Goal: Entertainment & Leisure: Consume media (video, audio)

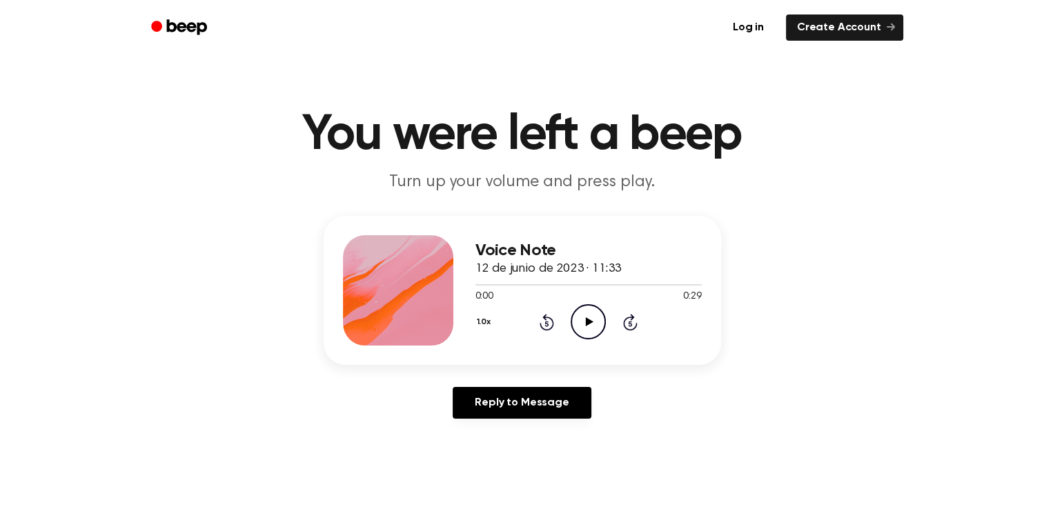
drag, startPoint x: 0, startPoint y: 0, endPoint x: 531, endPoint y: 181, distance: 560.5
drag, startPoint x: 531, startPoint y: 181, endPoint x: 75, endPoint y: 339, distance: 482.8
click at [75, 339] on div "Voice Note 12 de junio de 2023 · 11:33 0:00 0:29 Your browser does not support …" at bounding box center [522, 323] width 1011 height 214
click at [588, 324] on icon at bounding box center [590, 321] width 8 height 9
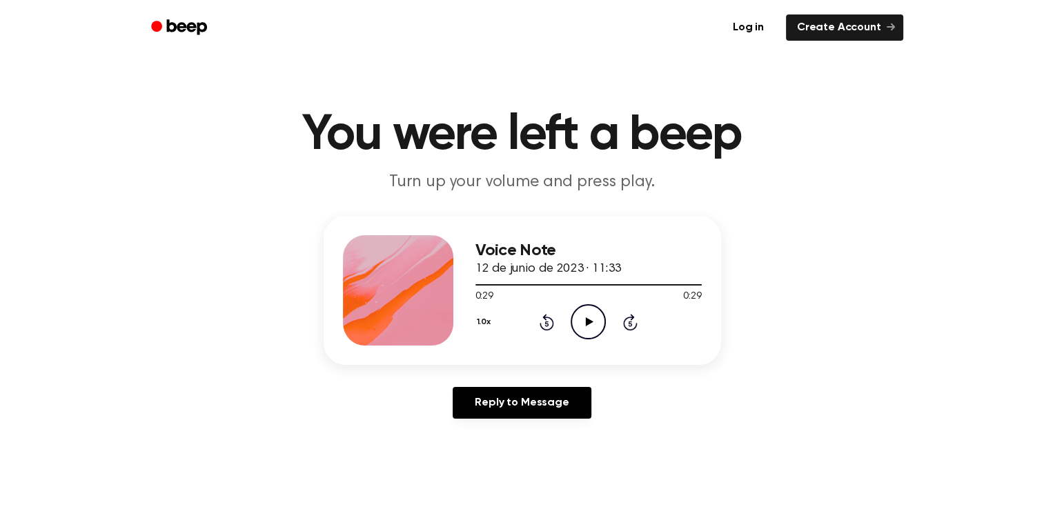
click at [588, 320] on icon at bounding box center [590, 321] width 8 height 9
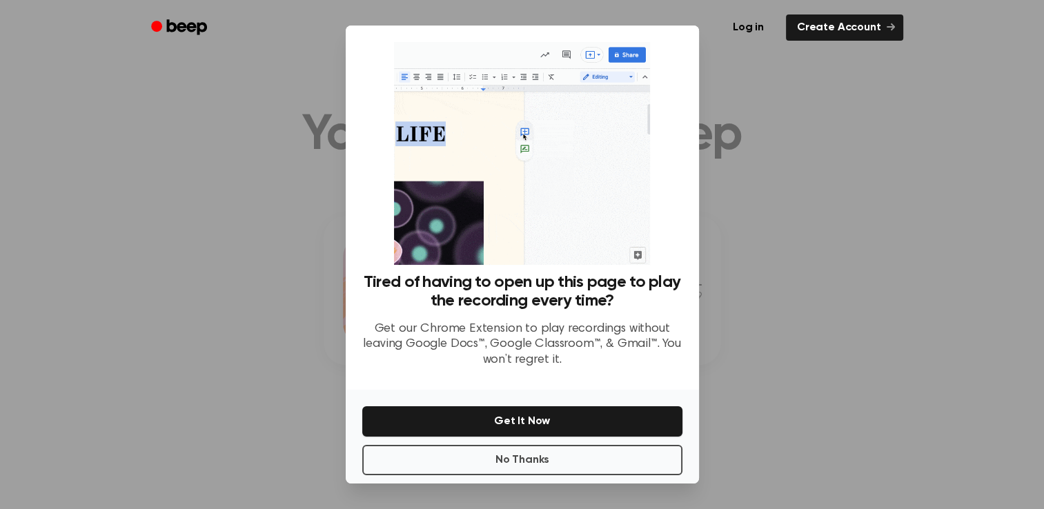
click at [142, 335] on div at bounding box center [522, 254] width 1044 height 509
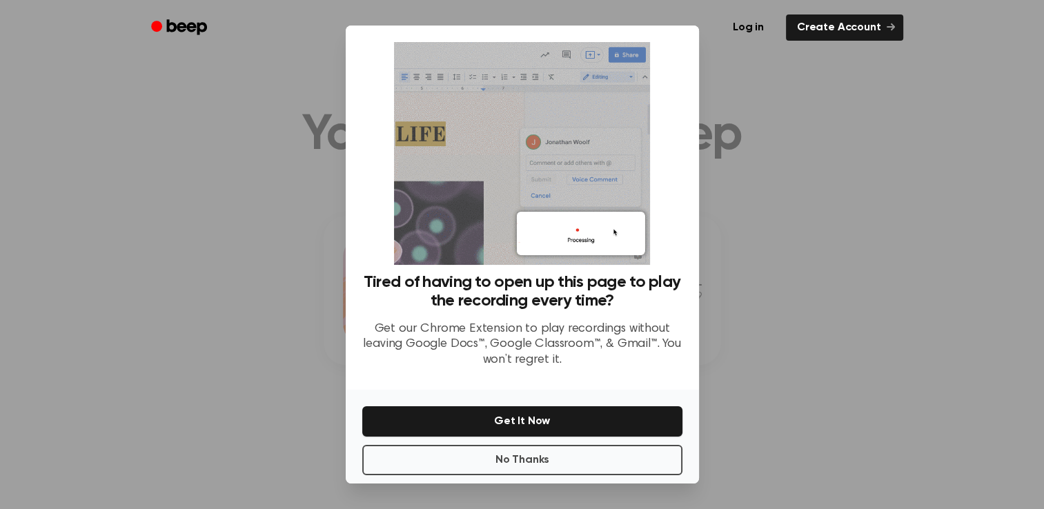
click at [142, 335] on div at bounding box center [522, 254] width 1044 height 509
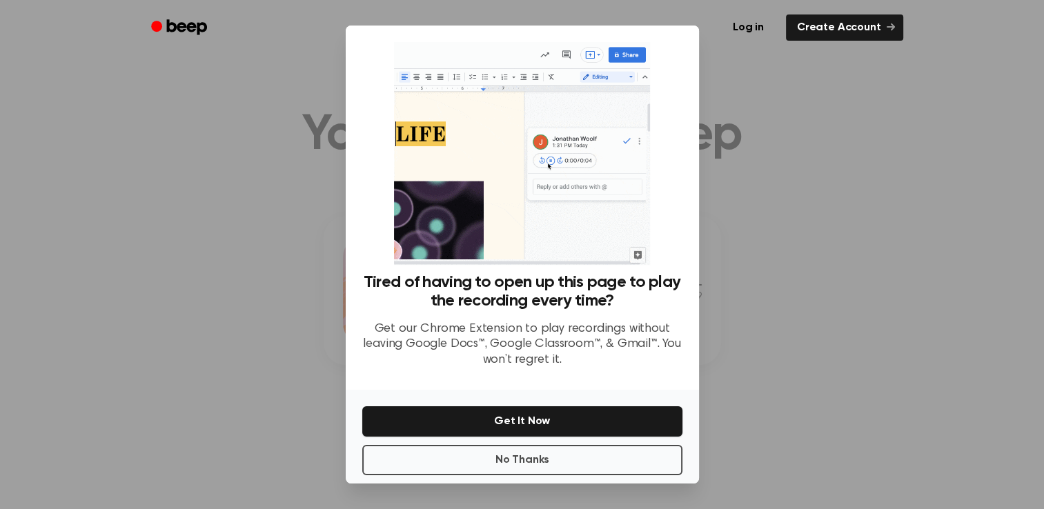
click at [142, 335] on div at bounding box center [522, 254] width 1044 height 509
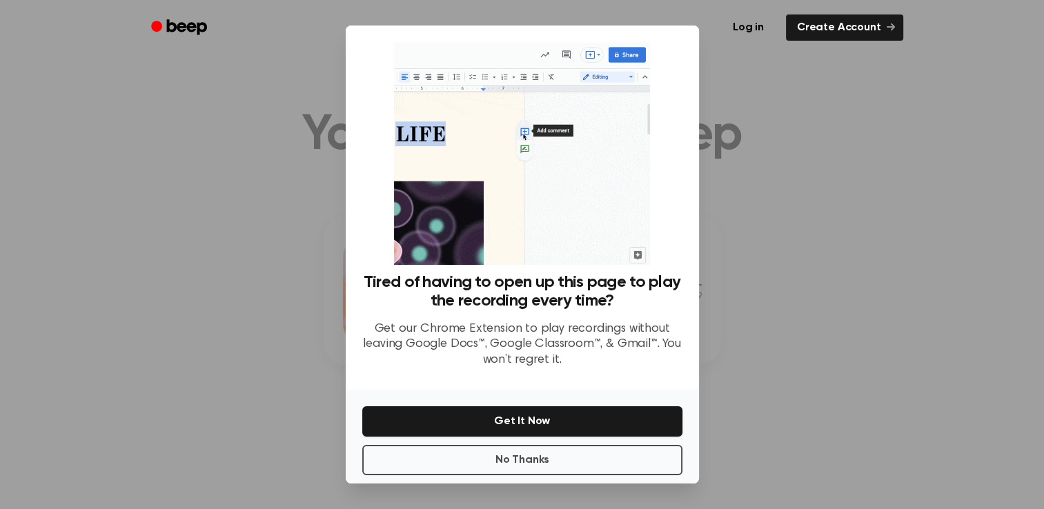
click at [119, 246] on div at bounding box center [522, 254] width 1044 height 509
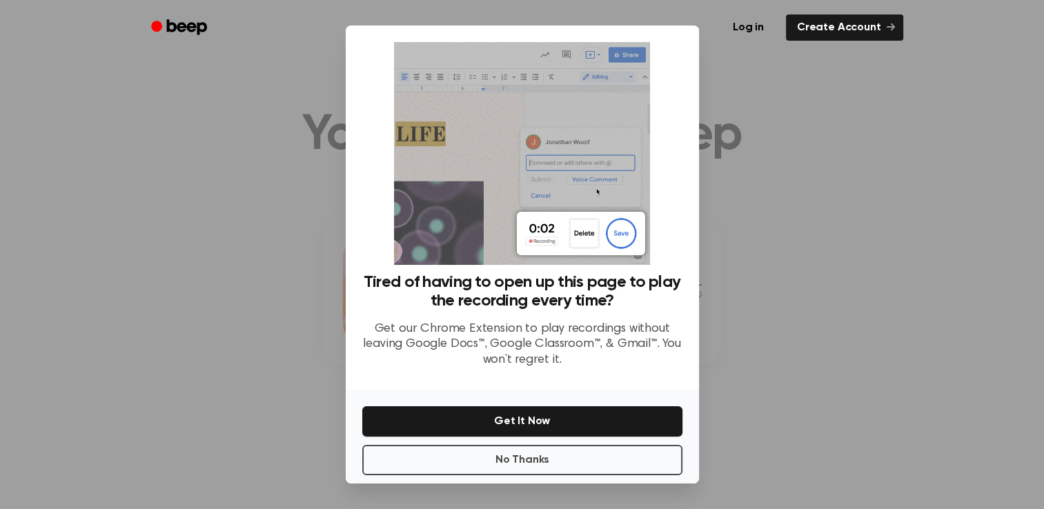
click at [119, 246] on div at bounding box center [522, 254] width 1044 height 509
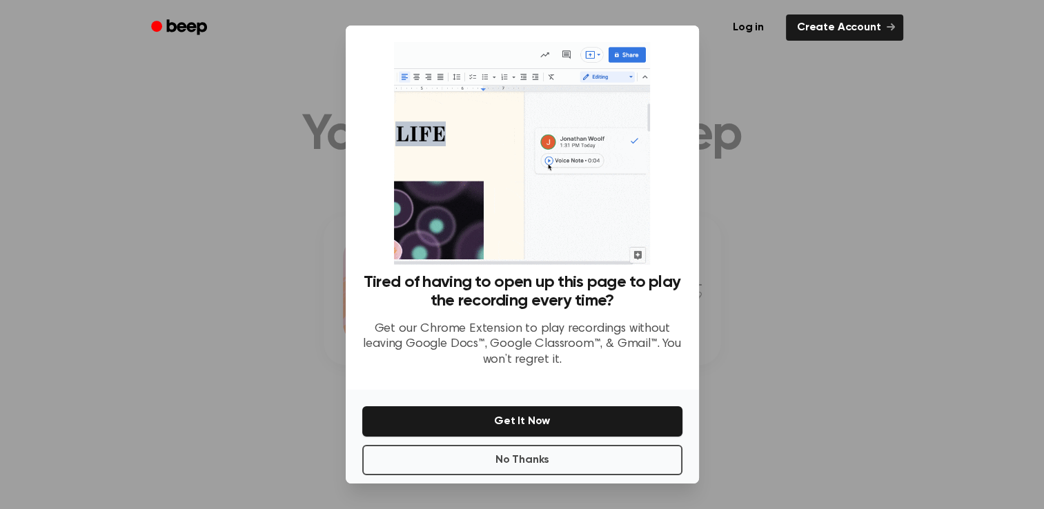
click at [119, 246] on div at bounding box center [522, 254] width 1044 height 509
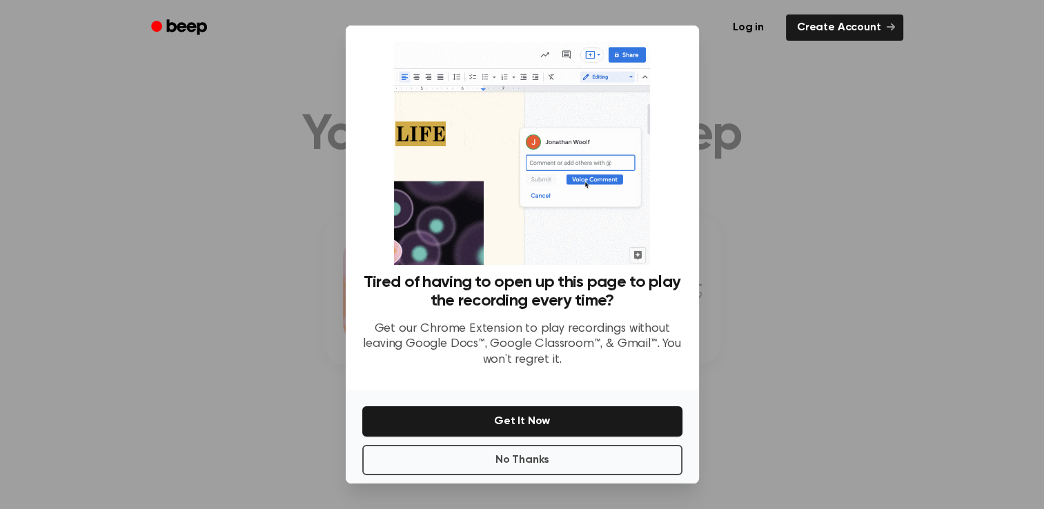
click at [177, 187] on div at bounding box center [522, 254] width 1044 height 509
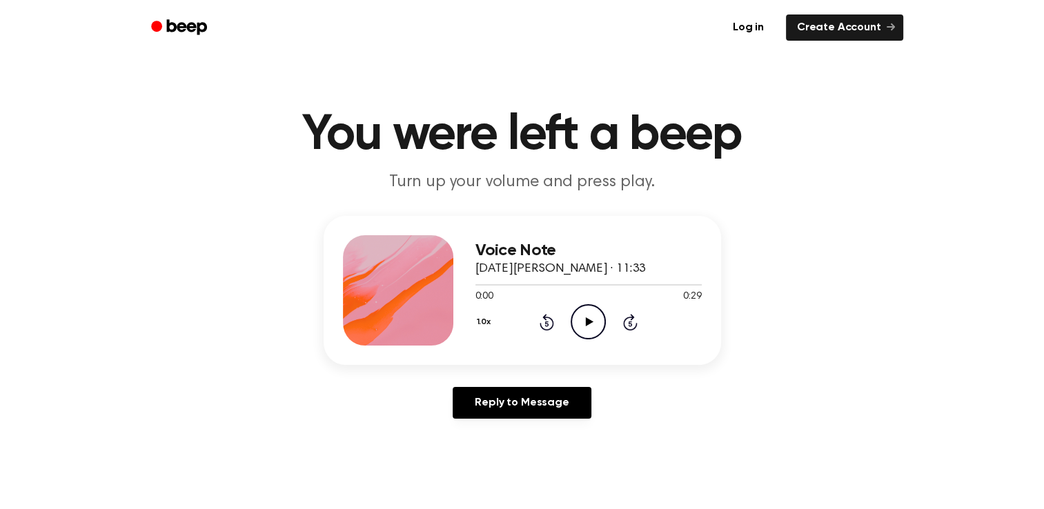
click at [586, 330] on icon "Play Audio" at bounding box center [588, 321] width 35 height 35
click at [586, 330] on icon "Pause Audio" at bounding box center [588, 321] width 35 height 35
click at [586, 330] on icon "Play Audio" at bounding box center [588, 321] width 35 height 35
click at [586, 330] on icon "Pause Audio" at bounding box center [588, 321] width 35 height 35
click at [586, 330] on icon "Play Audio" at bounding box center [588, 321] width 35 height 35
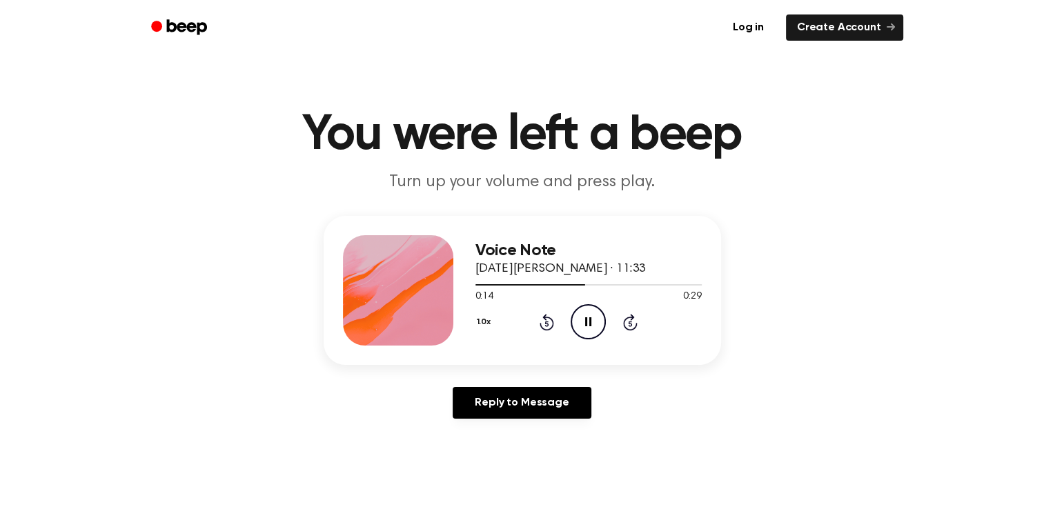
click at [586, 330] on icon "Pause Audio" at bounding box center [588, 321] width 35 height 35
click at [586, 330] on icon "Play Audio" at bounding box center [588, 321] width 35 height 35
click at [586, 330] on icon "Pause Audio" at bounding box center [588, 321] width 35 height 35
click at [586, 330] on icon "Play Audio" at bounding box center [588, 321] width 35 height 35
click at [586, 330] on icon "Pause Audio" at bounding box center [588, 321] width 35 height 35
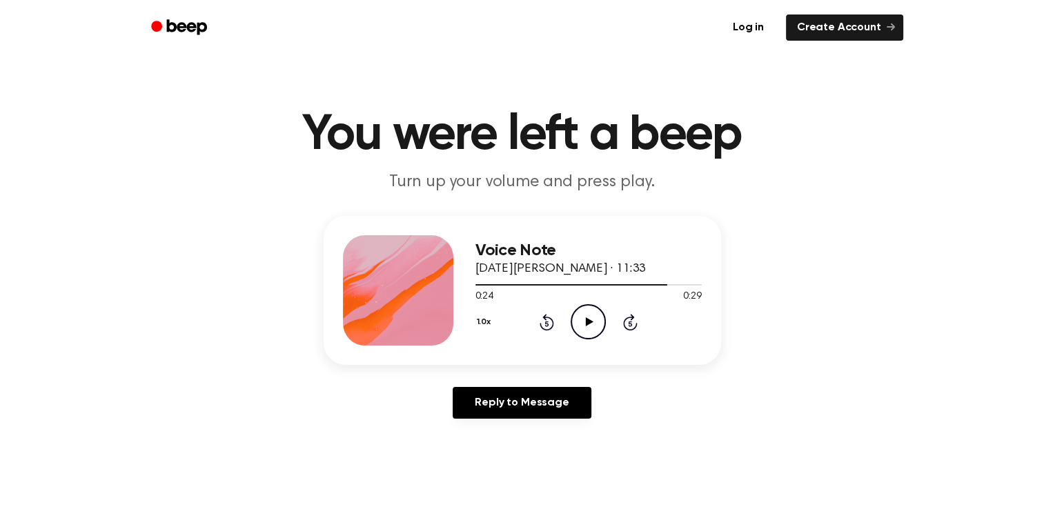
click at [546, 323] on icon at bounding box center [546, 324] width 3 height 6
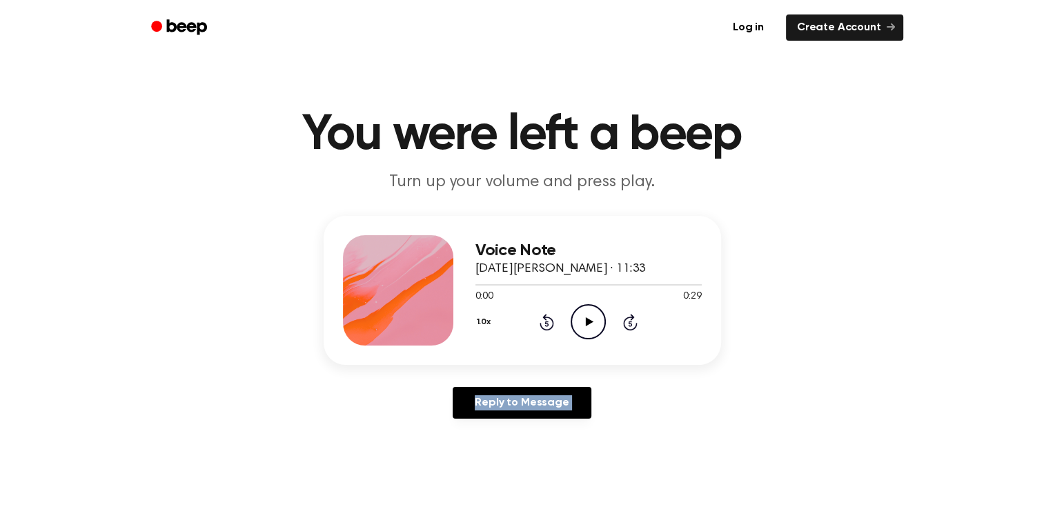
click at [546, 323] on icon "Rewind 5 seconds" at bounding box center [546, 322] width 15 height 18
click at [626, 321] on icon "Skip 5 seconds" at bounding box center [629, 322] width 15 height 18
click at [584, 321] on icon "Play Audio" at bounding box center [588, 321] width 35 height 35
click at [584, 321] on icon "Pause Audio" at bounding box center [588, 321] width 35 height 35
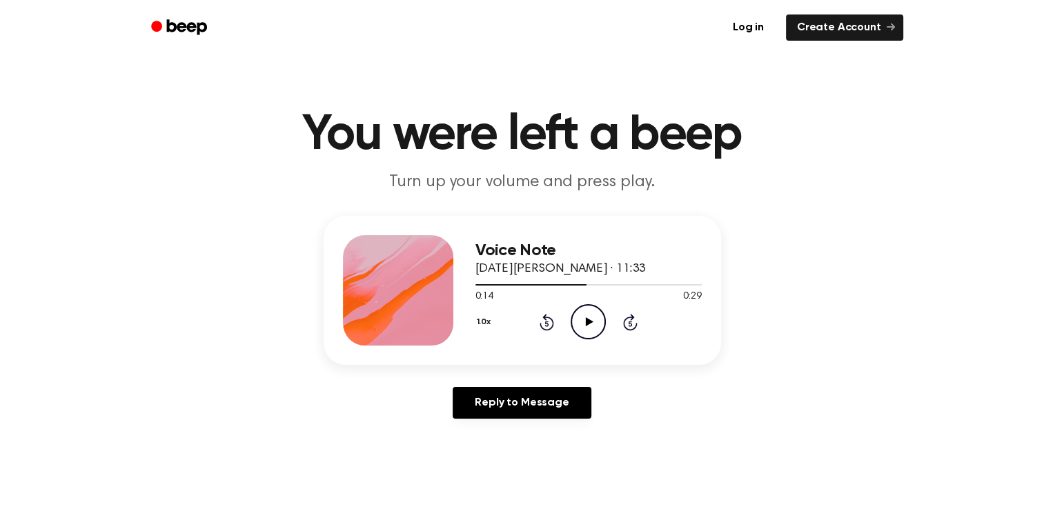
click at [584, 321] on icon "Play Audio" at bounding box center [588, 321] width 35 height 35
click at [584, 321] on icon "Pause Audio" at bounding box center [588, 321] width 35 height 35
click at [548, 326] on icon "Rewind 5 seconds" at bounding box center [546, 322] width 15 height 18
click at [572, 327] on circle at bounding box center [588, 322] width 34 height 34
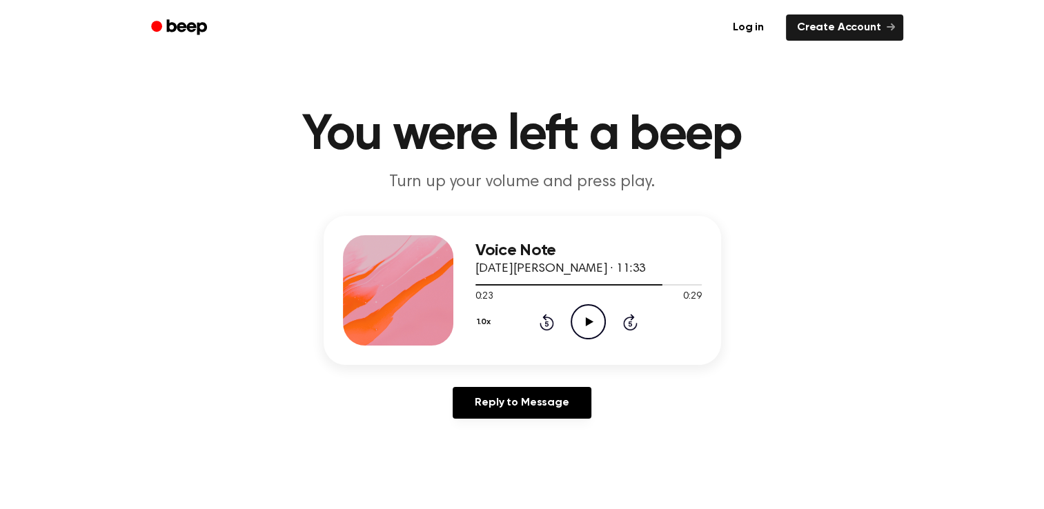
click at [572, 327] on circle at bounding box center [588, 322] width 34 height 34
click at [543, 321] on icon "Rewind 5 seconds" at bounding box center [546, 322] width 15 height 18
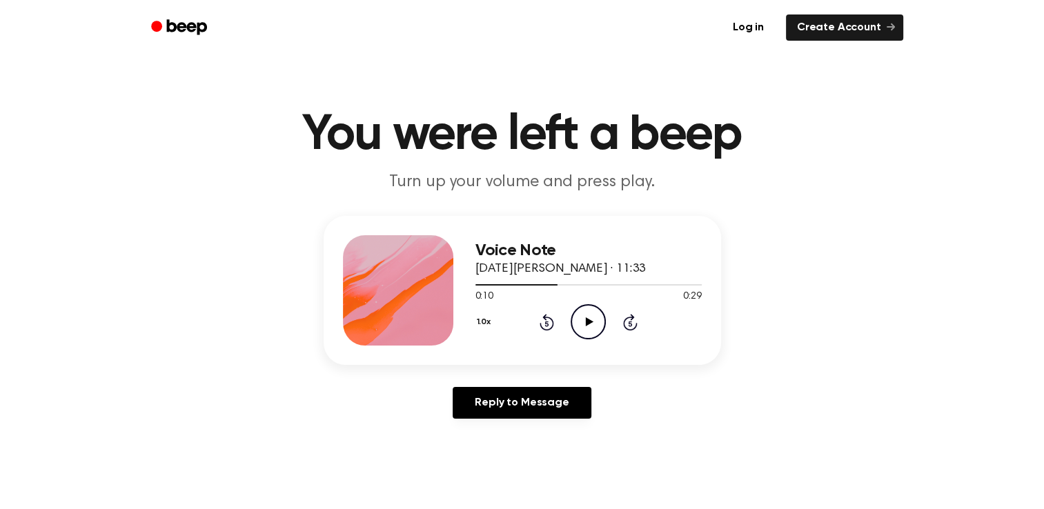
click at [543, 321] on icon "Rewind 5 seconds" at bounding box center [546, 322] width 15 height 18
click at [624, 328] on icon at bounding box center [630, 322] width 14 height 17
click at [546, 322] on icon at bounding box center [546, 324] width 3 height 6
click at [584, 324] on icon "Play Audio" at bounding box center [588, 321] width 35 height 35
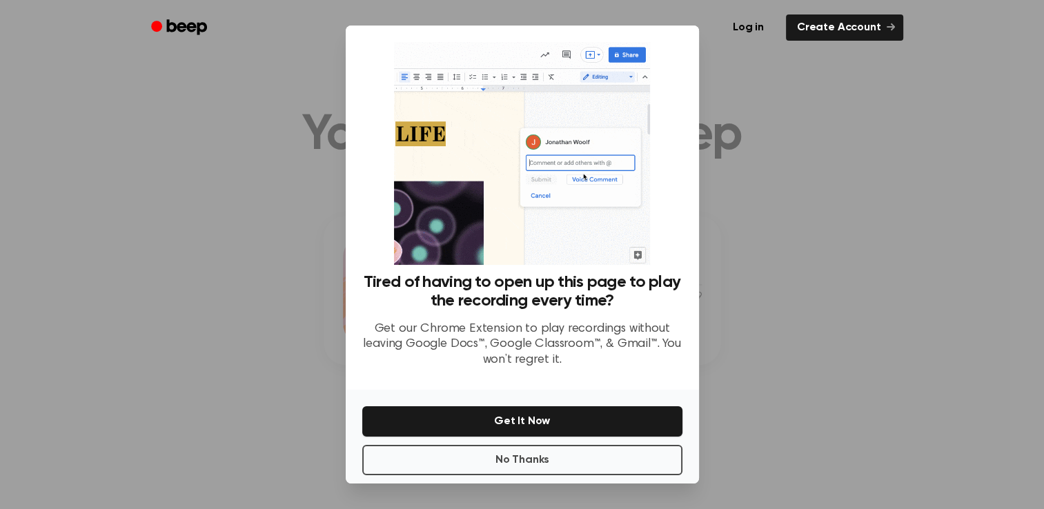
click at [783, 349] on div at bounding box center [522, 254] width 1044 height 509
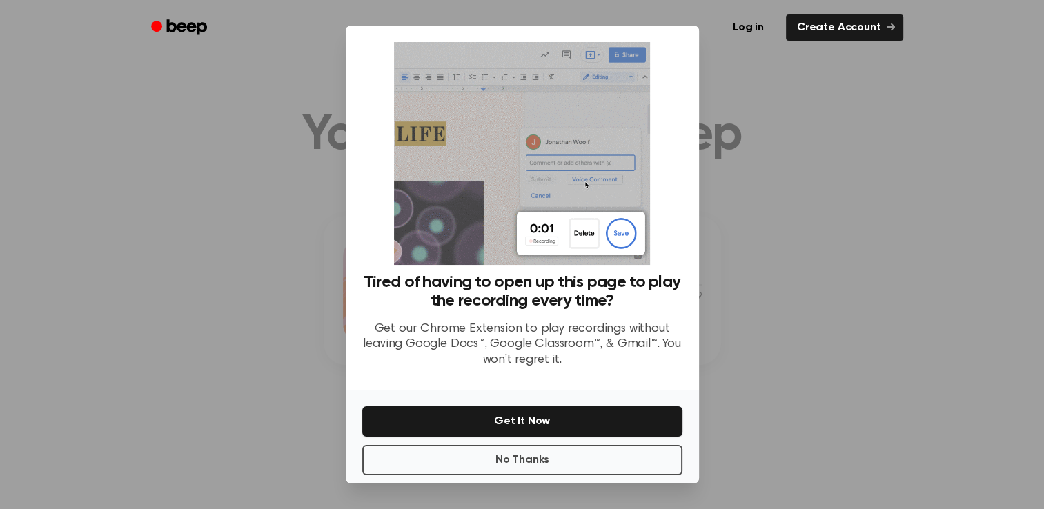
click at [783, 349] on div at bounding box center [522, 254] width 1044 height 509
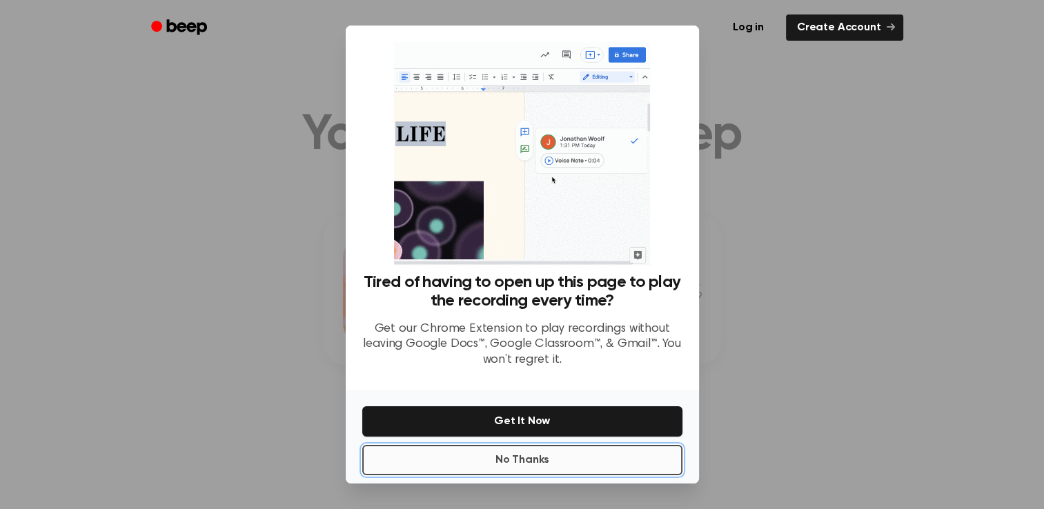
click at [549, 463] on button "No Thanks" at bounding box center [522, 460] width 320 height 30
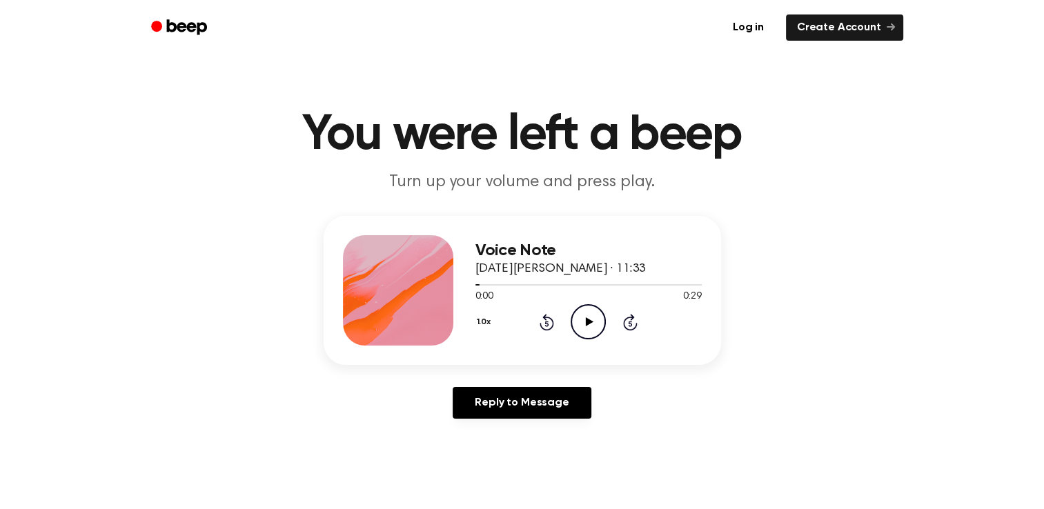
click at [586, 329] on icon "Play Audio" at bounding box center [588, 321] width 35 height 35
click at [586, 329] on icon "Pause Audio" at bounding box center [588, 321] width 35 height 35
click at [586, 329] on icon "Play Audio" at bounding box center [588, 321] width 35 height 35
click at [586, 329] on icon "Pause Audio" at bounding box center [588, 321] width 35 height 35
click at [586, 329] on icon "Play Audio" at bounding box center [588, 321] width 35 height 35
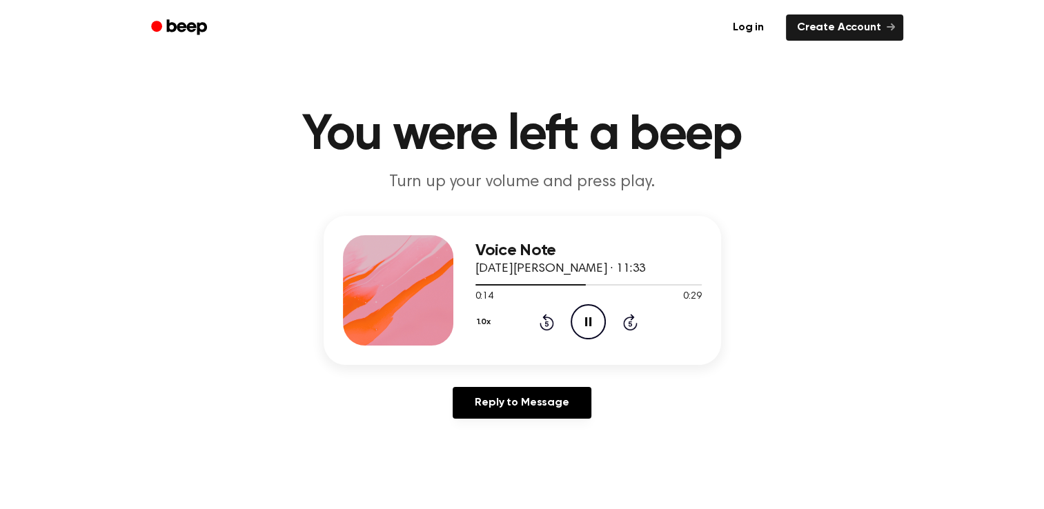
click at [586, 329] on icon "Pause Audio" at bounding box center [588, 321] width 35 height 35
click at [586, 329] on icon "Play Audio" at bounding box center [588, 321] width 35 height 35
click at [586, 329] on icon "Pause Audio" at bounding box center [588, 321] width 35 height 35
click at [586, 329] on icon "Play Audio" at bounding box center [588, 321] width 35 height 35
click at [571, 337] on icon "Pause Audio" at bounding box center [588, 321] width 35 height 35
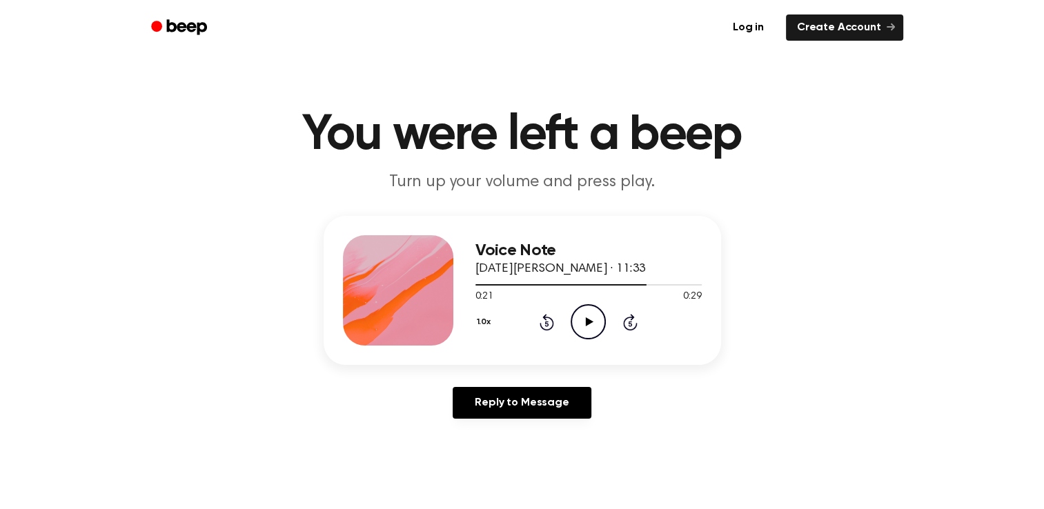
click at [586, 321] on icon at bounding box center [590, 321] width 8 height 9
click at [586, 321] on icon at bounding box center [588, 321] width 6 height 9
click at [587, 324] on icon at bounding box center [590, 321] width 8 height 9
click at [587, 324] on icon "Pause Audio" at bounding box center [588, 321] width 35 height 35
click at [587, 324] on icon at bounding box center [590, 321] width 8 height 9
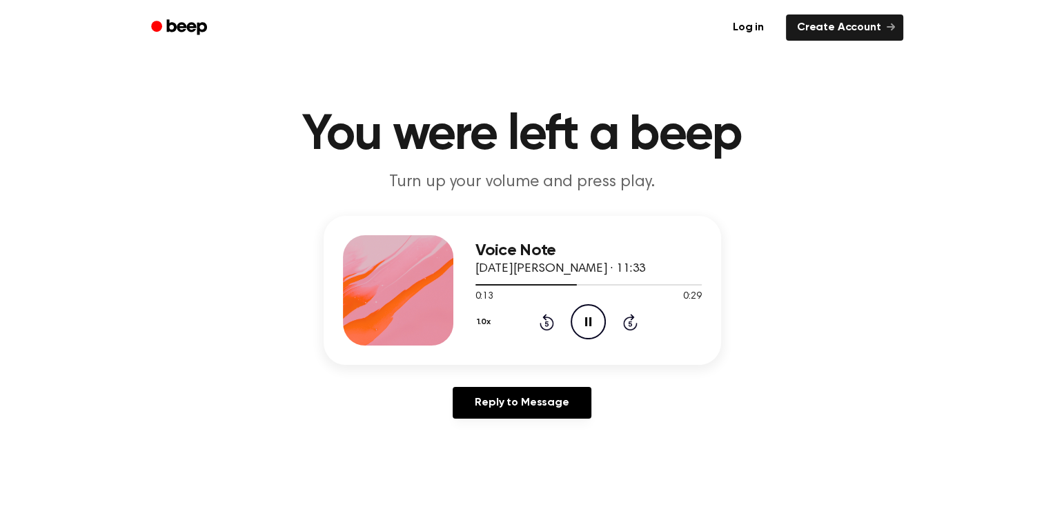
click at [587, 324] on icon "Pause Audio" at bounding box center [588, 321] width 35 height 35
click at [587, 324] on icon at bounding box center [590, 321] width 8 height 9
click at [587, 324] on icon "Pause Audio" at bounding box center [588, 321] width 35 height 35
click at [587, 324] on icon at bounding box center [590, 321] width 8 height 9
click at [587, 324] on icon "Pause Audio" at bounding box center [588, 321] width 35 height 35
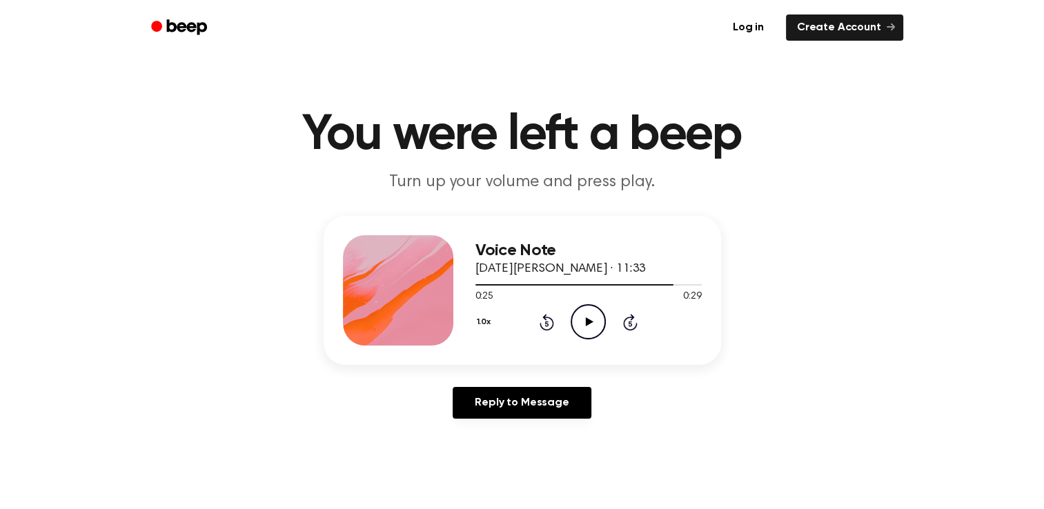
click at [587, 324] on icon at bounding box center [590, 321] width 8 height 9
click at [587, 324] on icon "Pause Audio" at bounding box center [588, 321] width 35 height 35
click at [587, 324] on icon at bounding box center [590, 321] width 8 height 9
click at [587, 324] on icon "Pause Audio" at bounding box center [588, 321] width 35 height 35
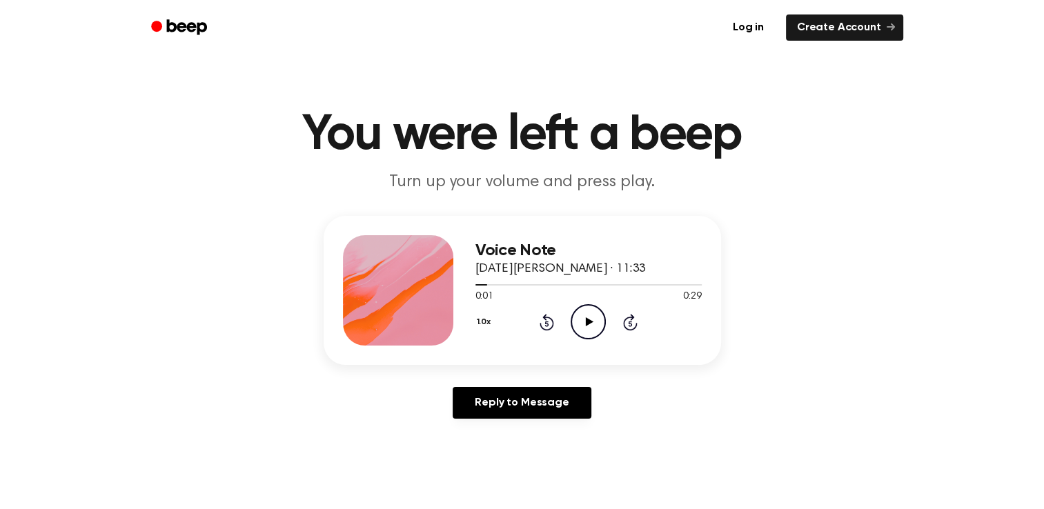
click at [587, 324] on icon at bounding box center [590, 321] width 8 height 9
click at [587, 324] on icon "Pause Audio" at bounding box center [588, 321] width 35 height 35
click at [626, 326] on icon "Skip 5 seconds" at bounding box center [629, 322] width 15 height 18
click at [591, 321] on icon at bounding box center [590, 321] width 8 height 9
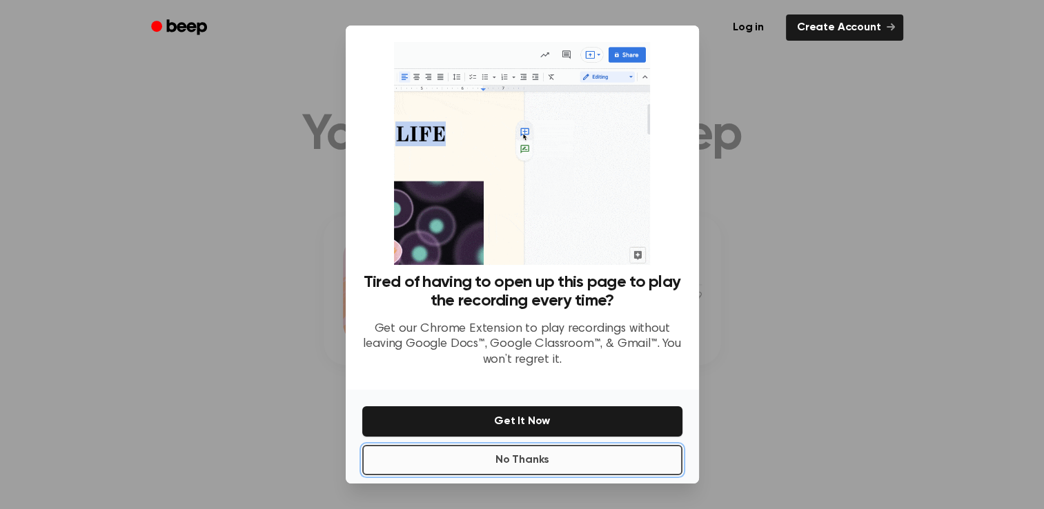
click at [534, 462] on button "No Thanks" at bounding box center [522, 460] width 320 height 30
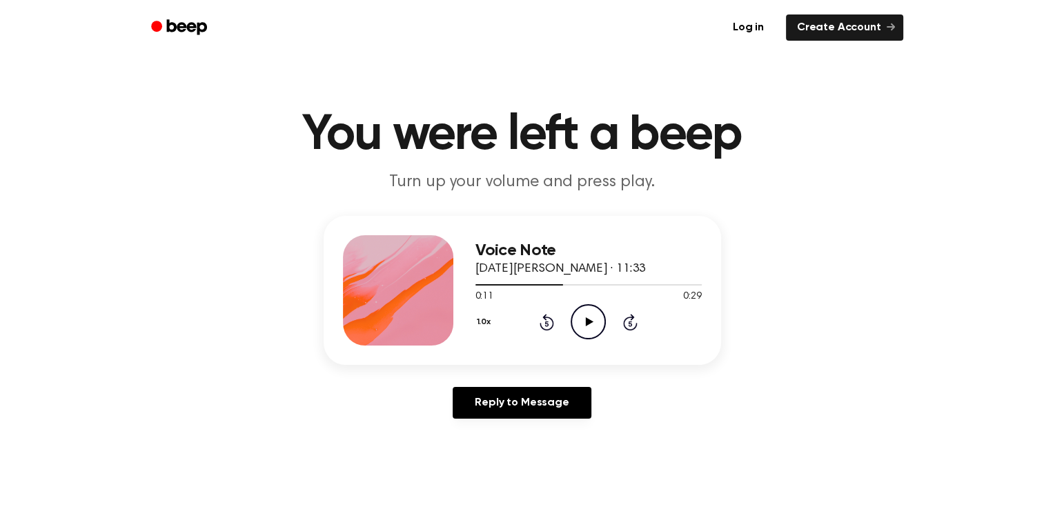
click at [590, 328] on icon "Play Audio" at bounding box center [588, 321] width 35 height 35
click at [590, 328] on icon "Pause Audio" at bounding box center [588, 321] width 35 height 35
click at [546, 329] on icon at bounding box center [546, 322] width 14 height 17
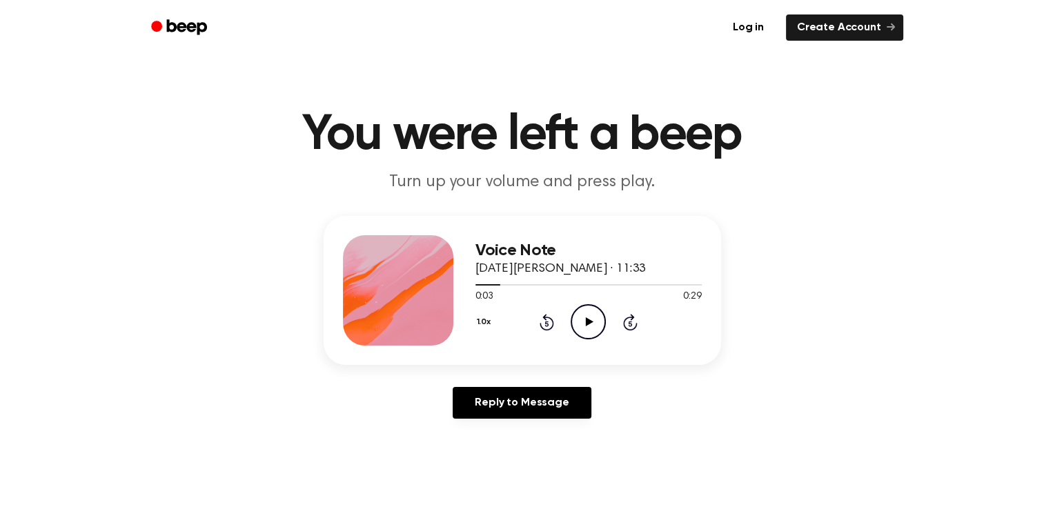
drag, startPoint x: 546, startPoint y: 329, endPoint x: 589, endPoint y: 327, distance: 43.5
click at [589, 327] on icon "Play Audio" at bounding box center [588, 321] width 35 height 35
click at [589, 327] on icon "Pause Audio" at bounding box center [588, 321] width 35 height 35
click at [589, 327] on icon "Play Audio" at bounding box center [588, 321] width 35 height 35
click at [589, 327] on icon "Pause Audio" at bounding box center [588, 321] width 35 height 35
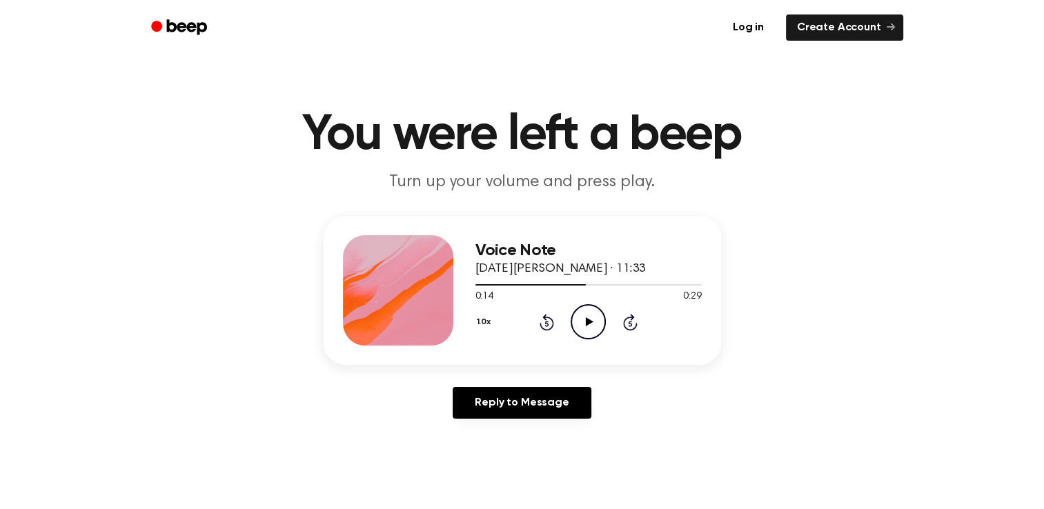
click at [589, 327] on icon "Play Audio" at bounding box center [588, 321] width 35 height 35
click at [589, 327] on icon "Pause Audio" at bounding box center [588, 321] width 35 height 35
click at [589, 327] on icon "Play Audio" at bounding box center [588, 321] width 35 height 35
click at [589, 327] on icon "Pause Audio" at bounding box center [588, 321] width 35 height 35
click at [589, 327] on icon "Play Audio" at bounding box center [588, 321] width 35 height 35
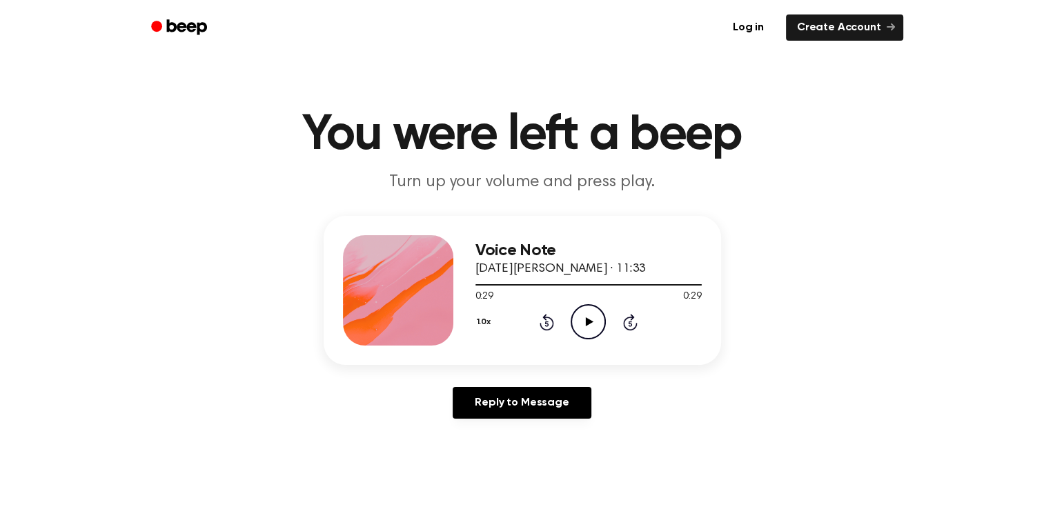
click at [589, 327] on icon "Play Audio" at bounding box center [588, 321] width 35 height 35
click at [589, 327] on icon "Pause Audio" at bounding box center [588, 321] width 35 height 35
click at [542, 319] on icon "Rewind 5 seconds" at bounding box center [546, 322] width 15 height 18
click at [586, 322] on icon at bounding box center [590, 321] width 8 height 9
click at [585, 322] on icon at bounding box center [588, 321] width 6 height 9
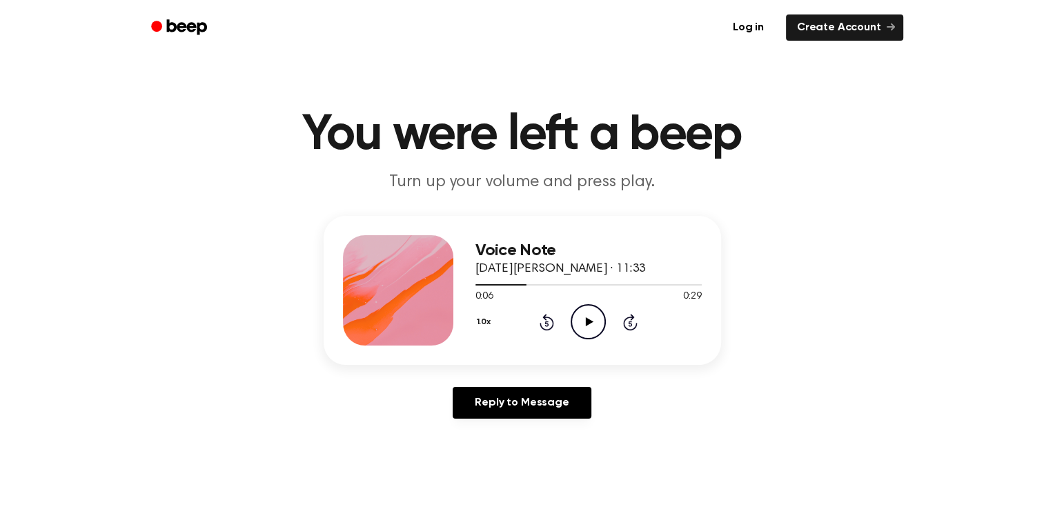
click at [586, 322] on icon at bounding box center [590, 321] width 8 height 9
click at [585, 322] on icon at bounding box center [588, 321] width 6 height 9
click at [586, 323] on icon at bounding box center [590, 321] width 8 height 9
click at [586, 323] on icon at bounding box center [588, 321] width 6 height 9
click at [586, 323] on icon at bounding box center [590, 321] width 8 height 9
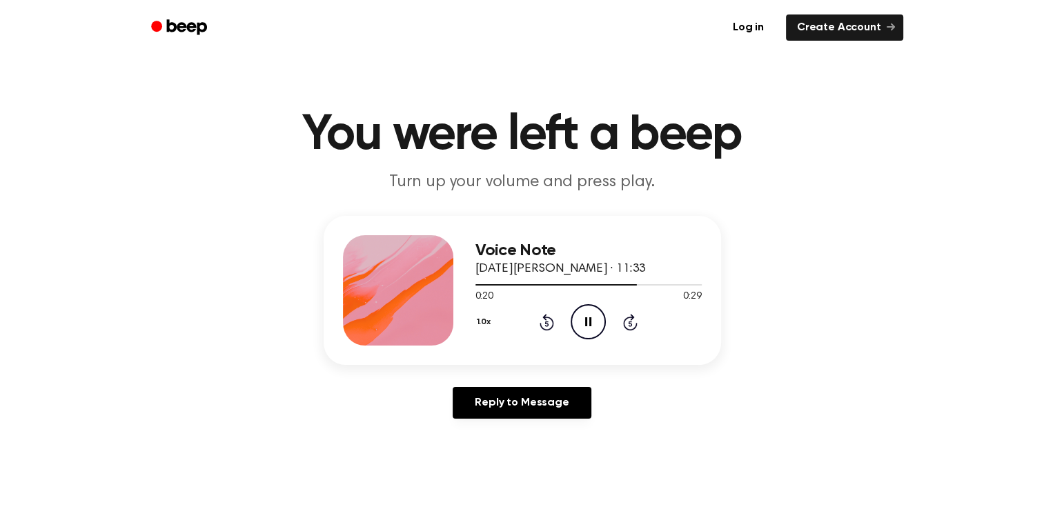
click at [586, 323] on icon at bounding box center [588, 321] width 6 height 9
click at [586, 325] on icon at bounding box center [590, 321] width 8 height 9
click at [585, 325] on icon at bounding box center [588, 321] width 6 height 9
click at [586, 325] on icon at bounding box center [590, 321] width 8 height 9
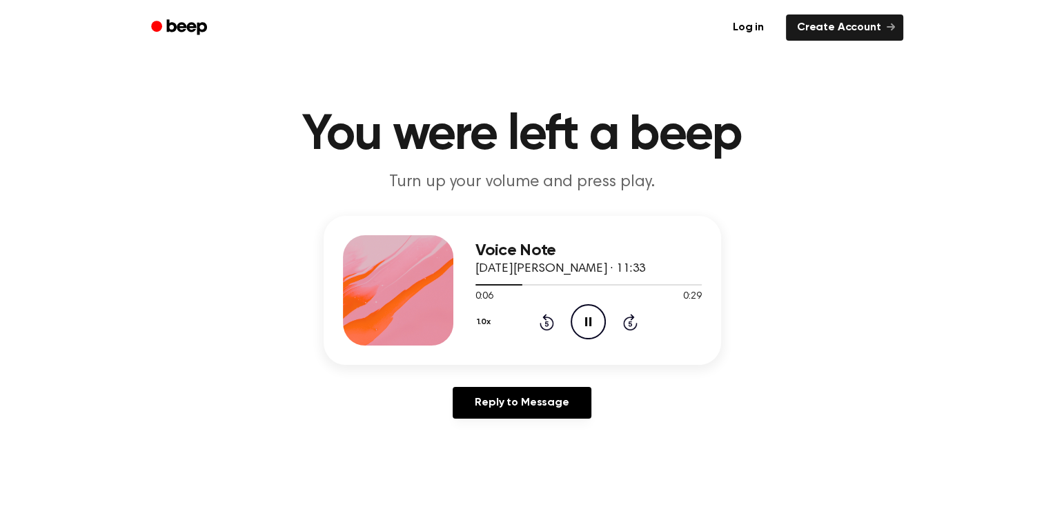
click at [585, 325] on icon at bounding box center [588, 321] width 6 height 9
click at [585, 325] on icon "Play Audio" at bounding box center [588, 321] width 35 height 35
click at [585, 325] on icon at bounding box center [588, 321] width 6 height 9
click at [586, 325] on icon at bounding box center [590, 321] width 8 height 9
click at [585, 325] on icon at bounding box center [588, 321] width 6 height 9
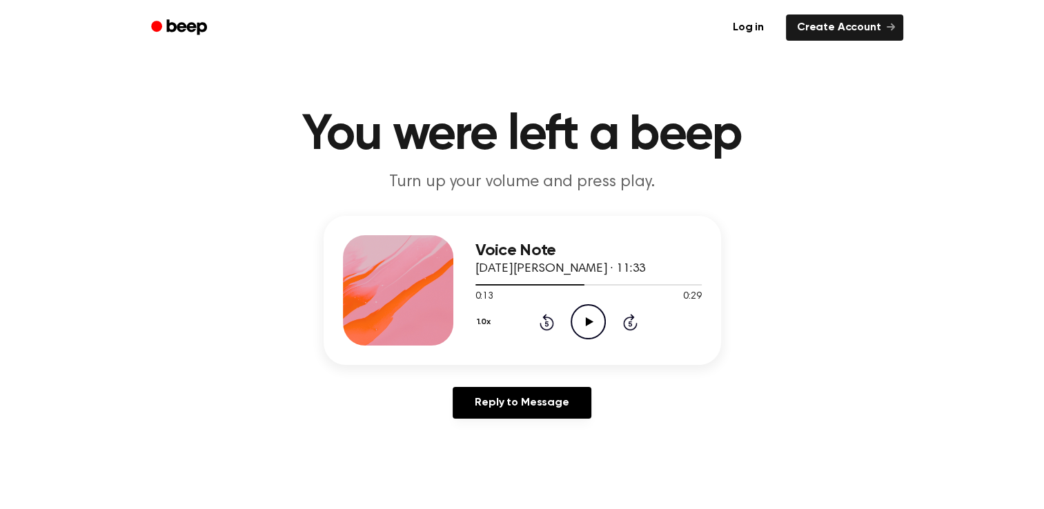
click at [586, 325] on icon at bounding box center [590, 321] width 8 height 9
click at [585, 325] on icon at bounding box center [588, 321] width 6 height 9
click at [586, 325] on icon at bounding box center [590, 321] width 8 height 9
click at [585, 325] on icon at bounding box center [588, 321] width 6 height 9
click at [586, 325] on icon at bounding box center [590, 321] width 8 height 9
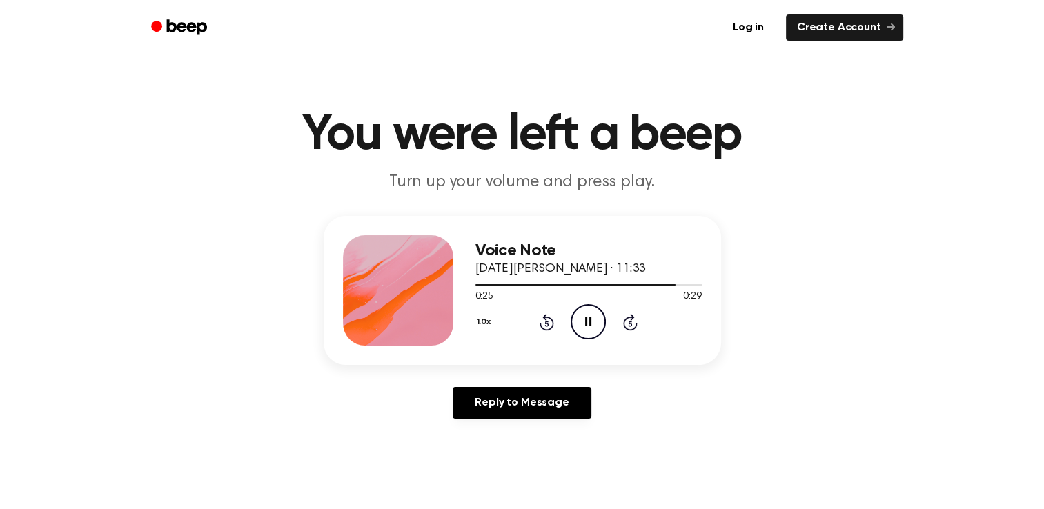
click at [585, 325] on icon at bounding box center [588, 321] width 6 height 9
click at [586, 325] on icon at bounding box center [590, 321] width 8 height 9
click at [585, 325] on icon at bounding box center [588, 321] width 6 height 9
click at [546, 321] on icon at bounding box center [546, 324] width 3 height 6
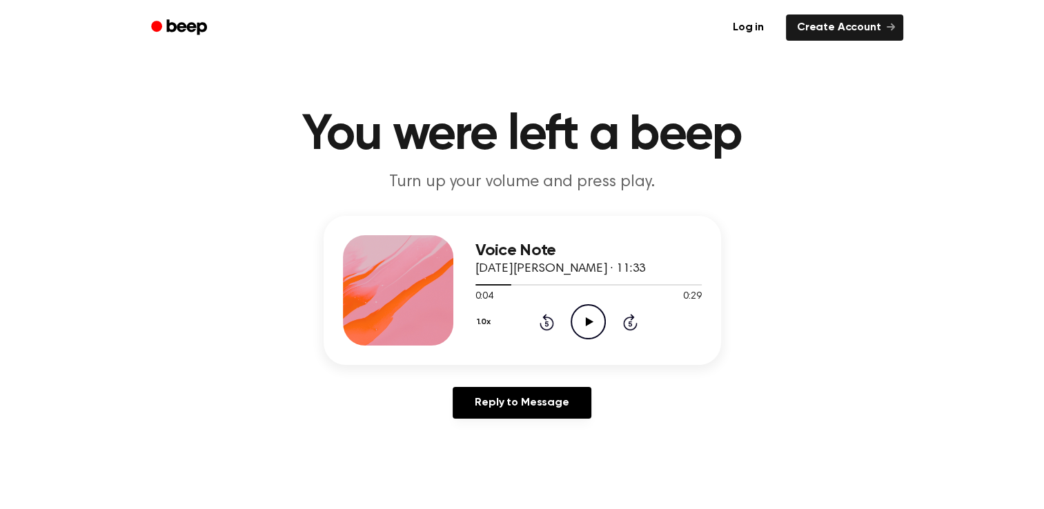
click at [585, 326] on icon "Play Audio" at bounding box center [588, 321] width 35 height 35
click at [585, 326] on icon "Pause Audio" at bounding box center [588, 321] width 35 height 35
click at [585, 326] on icon "Play Audio" at bounding box center [588, 321] width 35 height 35
click at [585, 326] on icon "Pause Audio" at bounding box center [588, 321] width 35 height 35
click at [585, 326] on icon "Play Audio" at bounding box center [588, 321] width 35 height 35
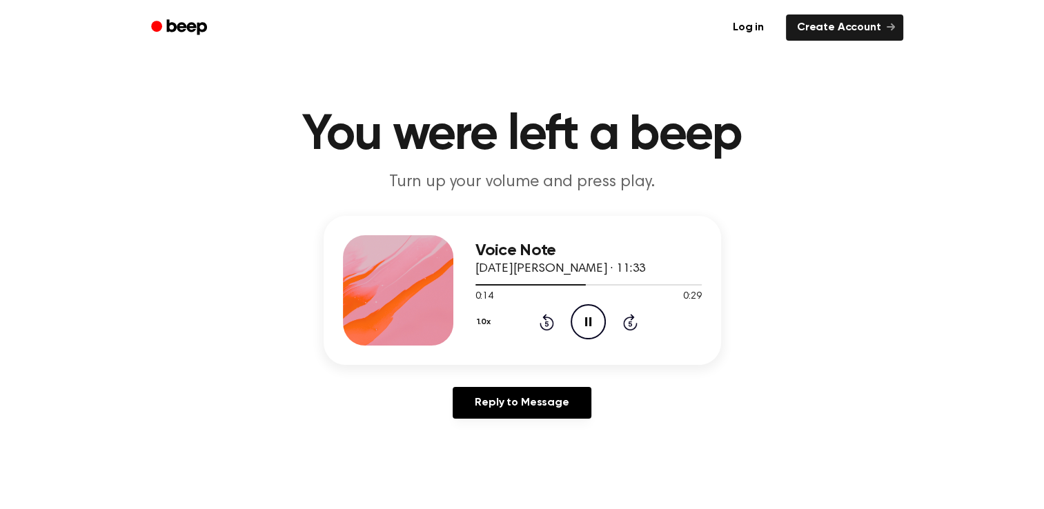
click at [585, 326] on icon "Pause Audio" at bounding box center [588, 321] width 35 height 35
click at [585, 326] on icon "Play Audio" at bounding box center [588, 321] width 35 height 35
click at [585, 326] on icon "Pause Audio" at bounding box center [588, 321] width 35 height 35
click at [585, 326] on icon "Play Audio" at bounding box center [588, 321] width 35 height 35
click at [585, 326] on icon "Pause Audio" at bounding box center [588, 321] width 35 height 35
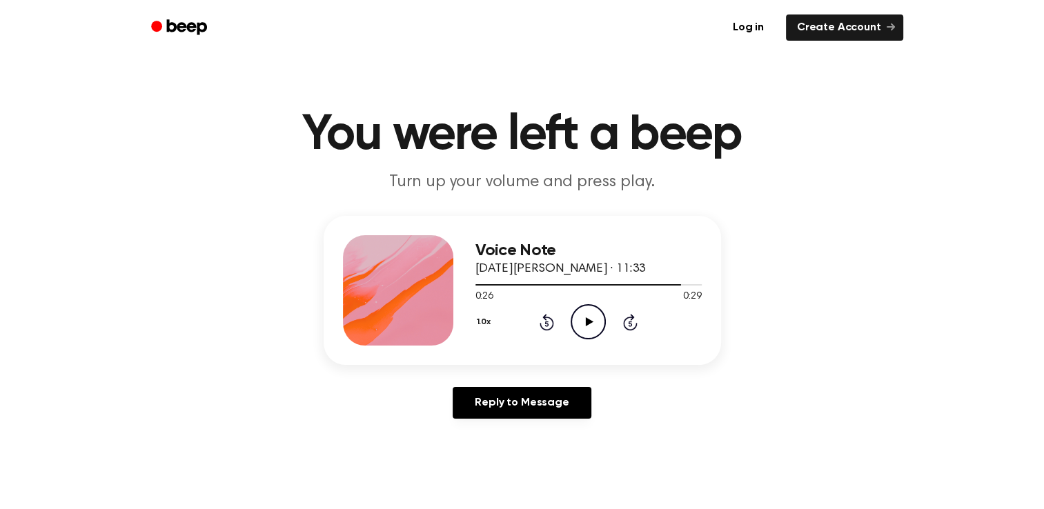
click at [585, 326] on icon "Play Audio" at bounding box center [588, 321] width 35 height 35
